Goal: Obtain resource: Download file/media

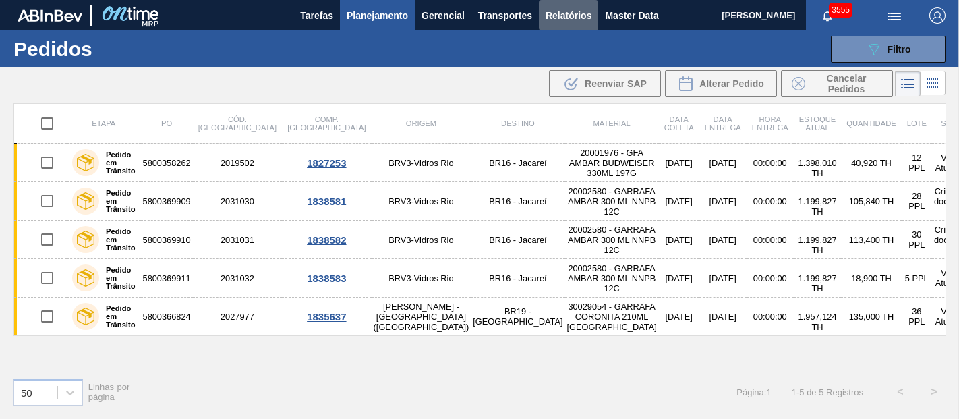
click at [570, 20] on span "Relatórios" at bounding box center [569, 15] width 46 height 16
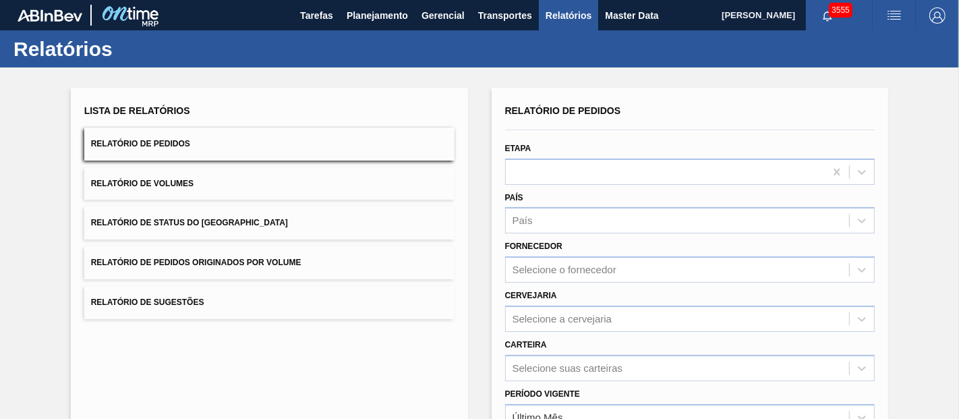
click at [198, 258] on span "Relatório de Pedidos Originados por Volume" at bounding box center [196, 262] width 210 height 9
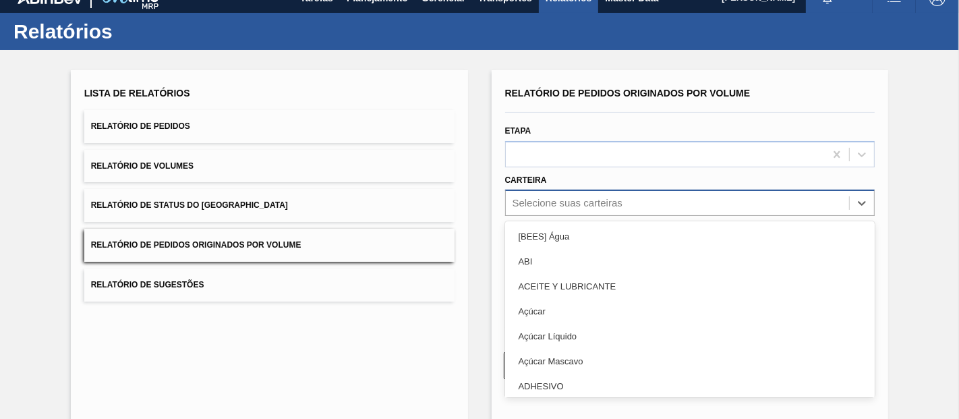
click at [542, 216] on div "option [BEES] Água focused, 1 of 101. 101 results available. Use Up and Down to…" at bounding box center [690, 202] width 370 height 26
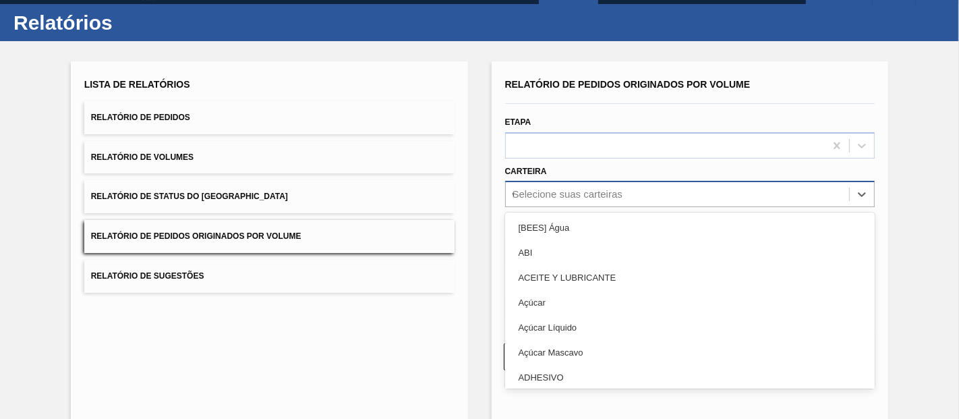
scroll to position [27, 0]
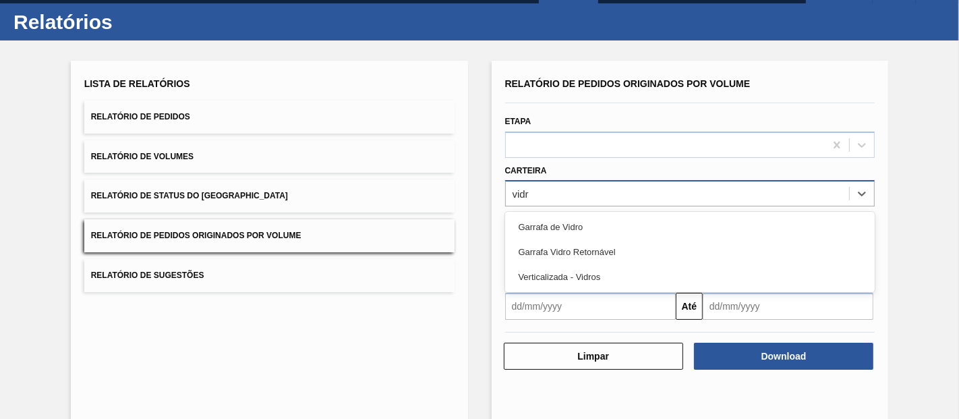
type input "vidro"
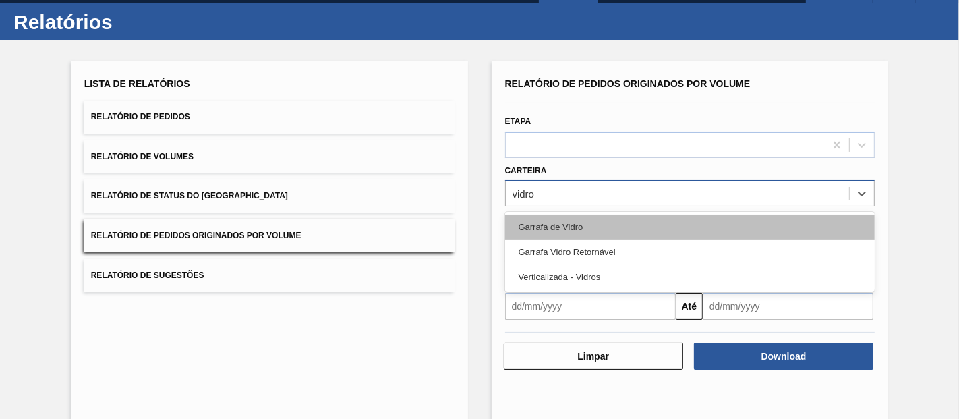
click at [543, 219] on div "Garrafa de Vidro" at bounding box center [690, 226] width 370 height 25
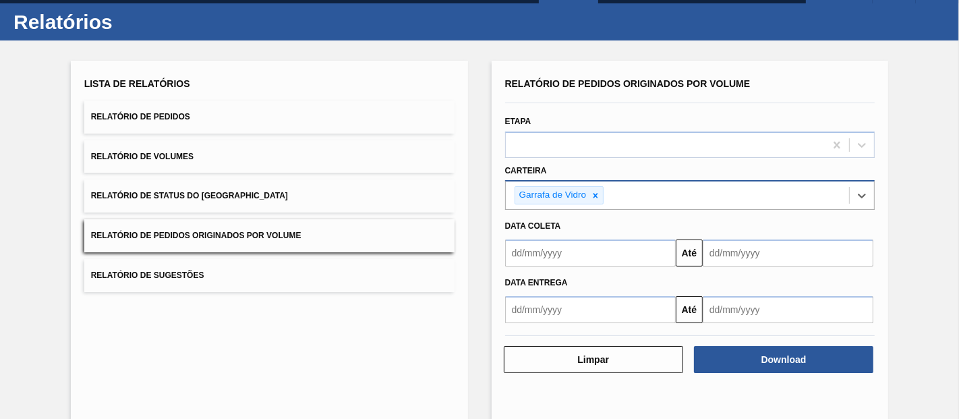
click at [560, 259] on input "text" at bounding box center [590, 252] width 171 height 27
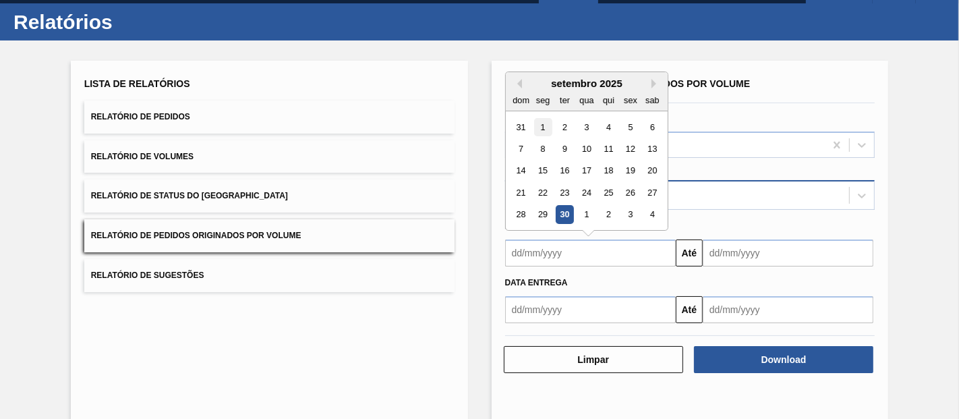
click at [548, 131] on div "1" at bounding box center [542, 127] width 18 height 18
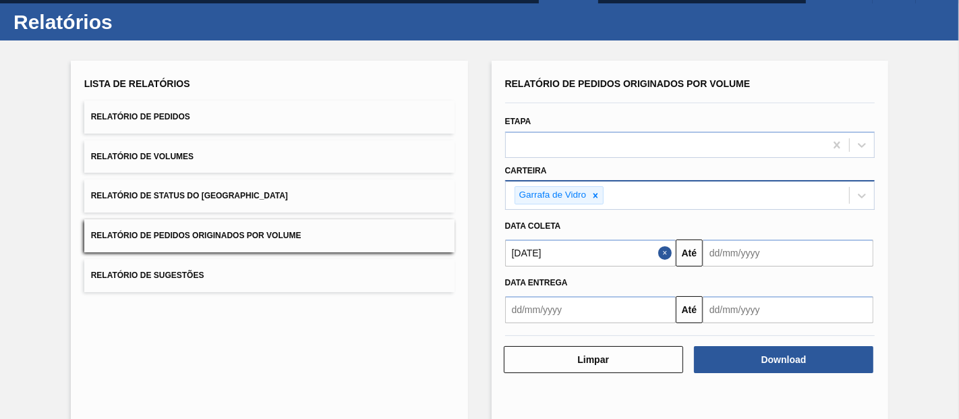
type input "[DATE]"
click at [799, 246] on input "text" at bounding box center [788, 252] width 171 height 27
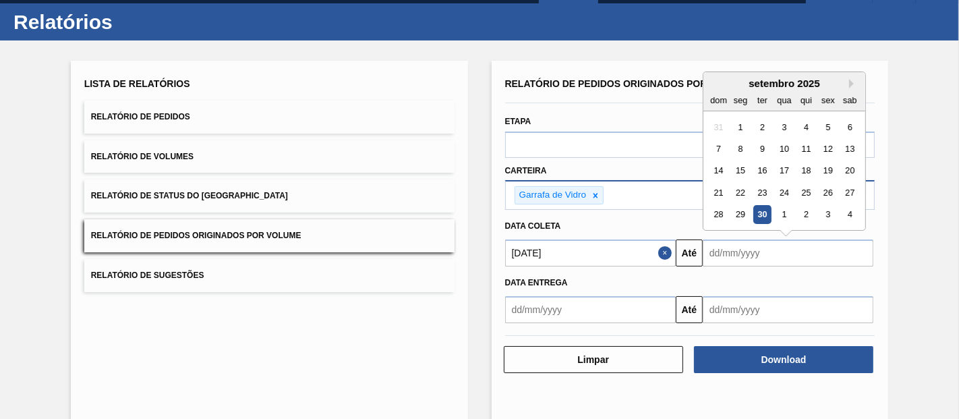
click at [775, 212] on div "1" at bounding box center [784, 215] width 18 height 18
type input "[DATE]"
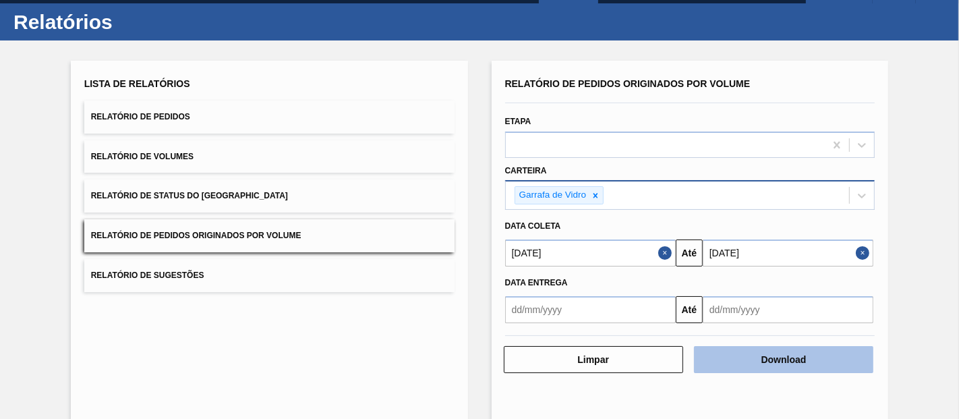
click at [763, 347] on button "Download" at bounding box center [783, 359] width 179 height 27
